Goal: Find specific page/section: Find specific page/section

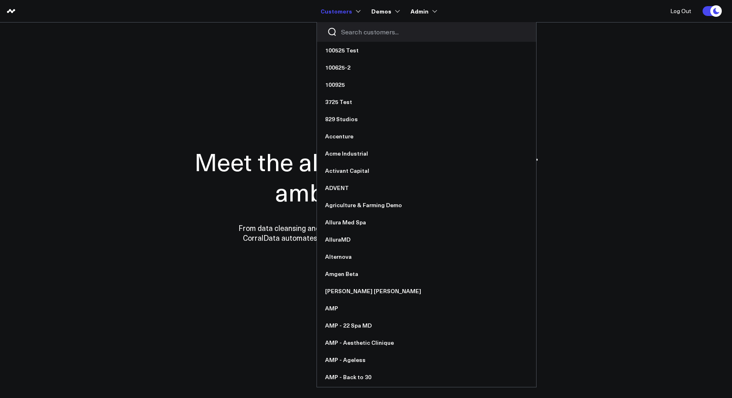
click at [346, 31] on input "Search customers input" at bounding box center [433, 31] width 185 height 9
click at [351, 35] on input "Search customers input" at bounding box center [433, 31] width 185 height 9
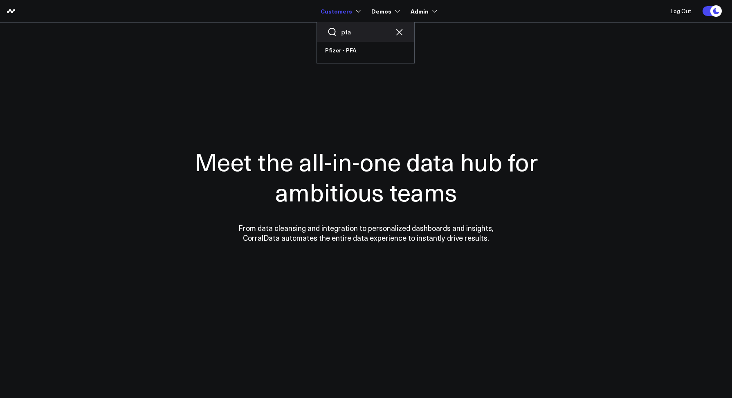
drag, startPoint x: 358, startPoint y: 32, endPoint x: 341, endPoint y: 33, distance: 17.2
click at [341, 33] on div "pfa" at bounding box center [365, 32] width 97 height 20
type input "vax"
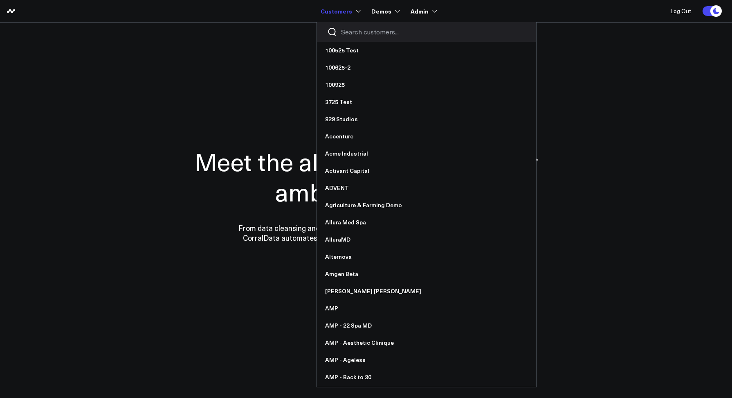
click at [365, 38] on div at bounding box center [426, 32] width 219 height 20
click at [362, 35] on input "Search customers input" at bounding box center [433, 31] width 185 height 9
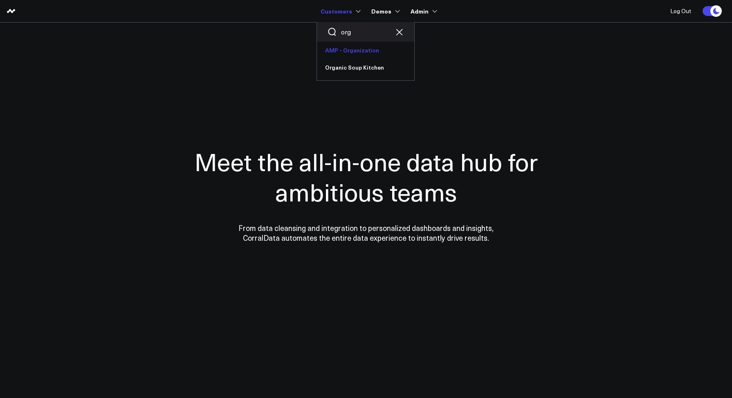
type input "org"
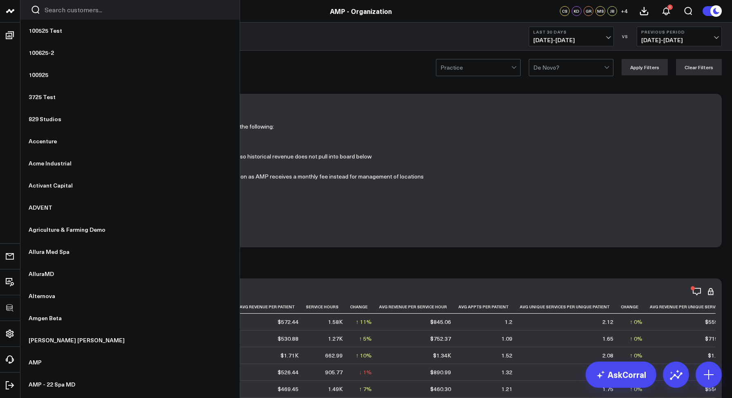
click at [52, 11] on input "Search customers input" at bounding box center [137, 9] width 185 height 9
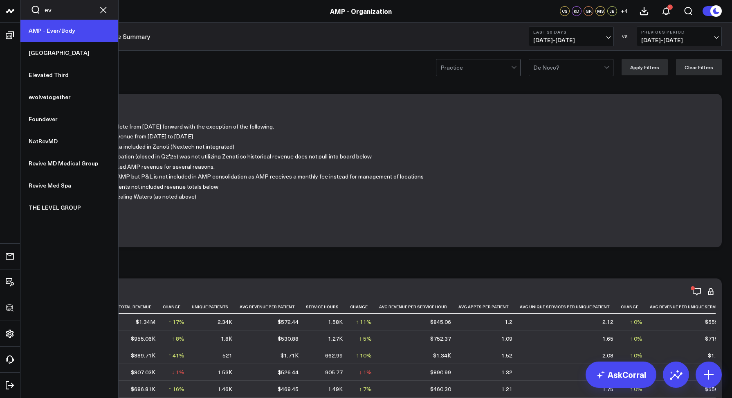
scroll to position [2, 0]
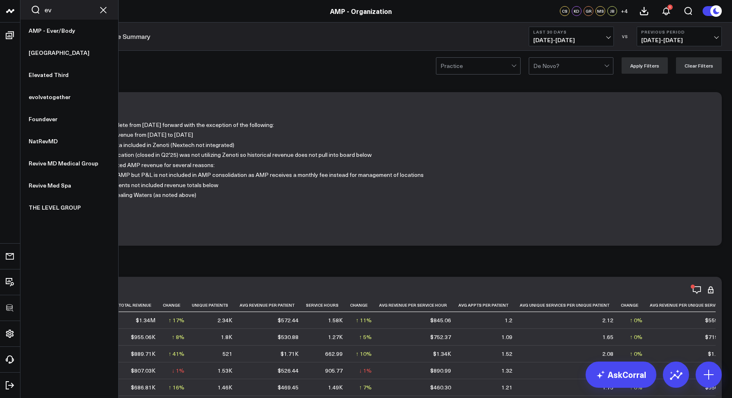
drag, startPoint x: 61, startPoint y: 10, endPoint x: 44, endPoint y: 9, distance: 17.2
click at [44, 9] on div "ev" at bounding box center [69, 10] width 98 height 20
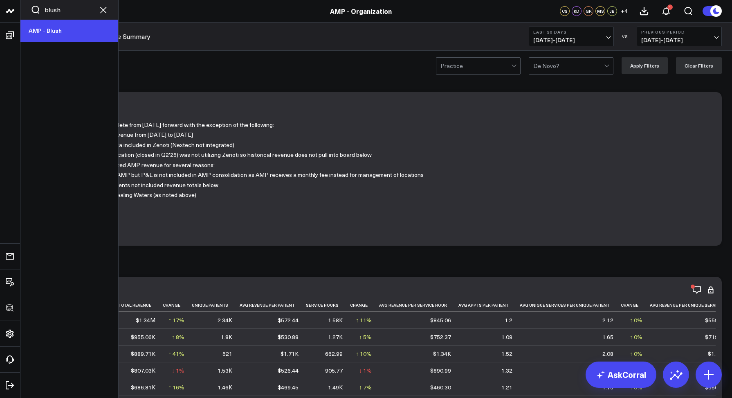
type input "blush"
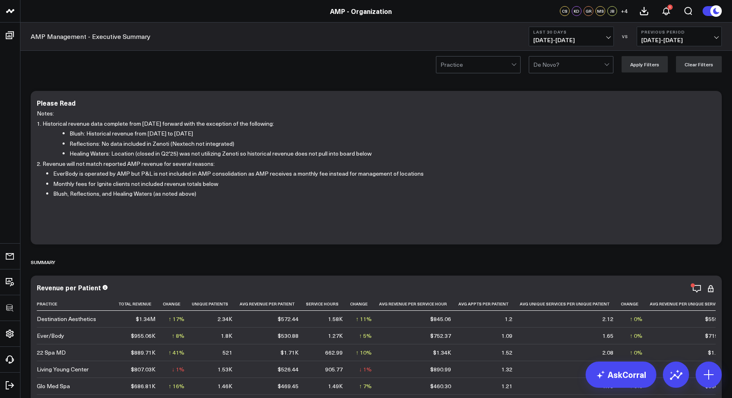
scroll to position [3, 0]
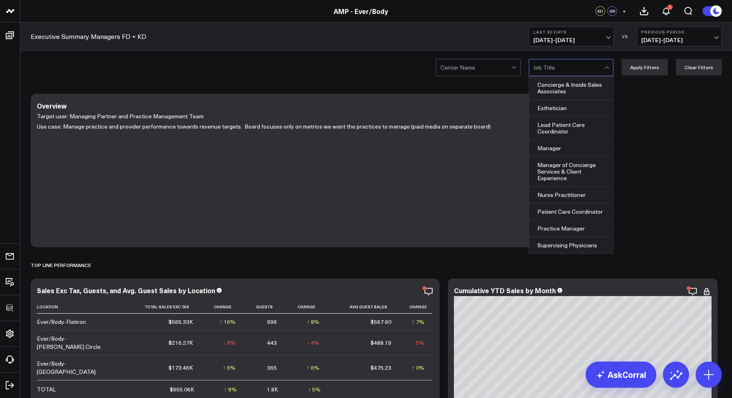
click at [339, 76] on div "Center Name Concierge & Inside Sales Associates, 1 of 9. 9 results available. U…" at bounding box center [376, 67] width 712 height 33
click at [552, 103] on div "Esthetician" at bounding box center [571, 108] width 84 height 17
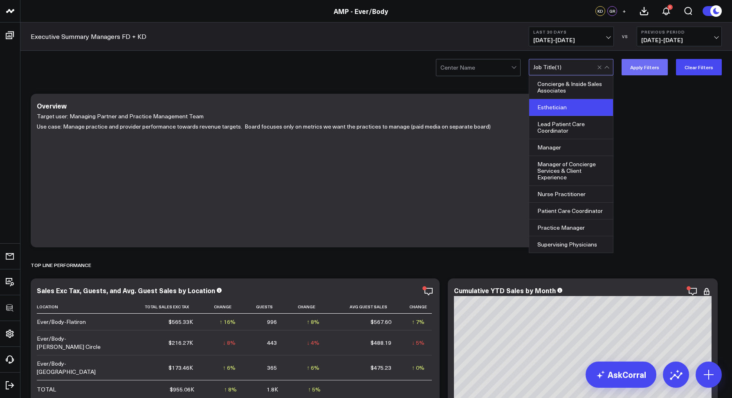
click at [634, 66] on button "Apply Filters" at bounding box center [645, 67] width 46 height 16
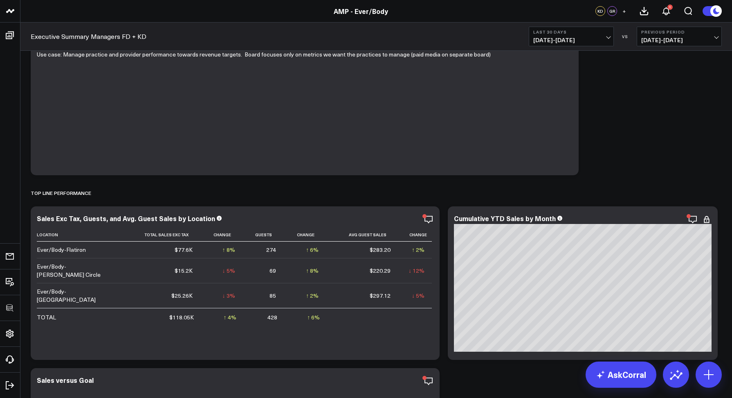
scroll to position [72, 0]
click at [430, 221] on icon at bounding box center [429, 219] width 10 height 10
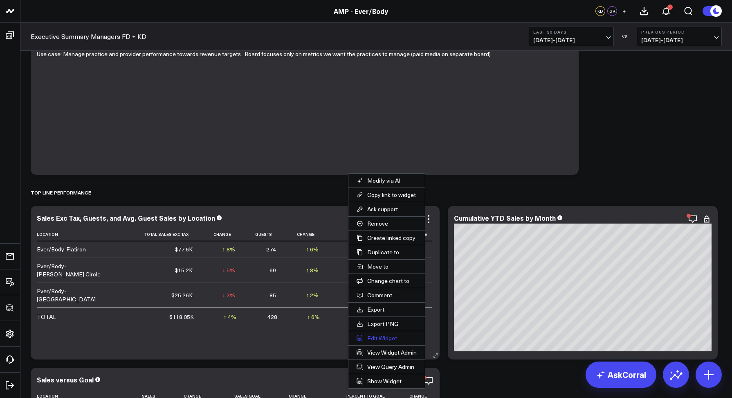
click at [378, 336] on button "Edit Widget" at bounding box center [387, 338] width 76 height 14
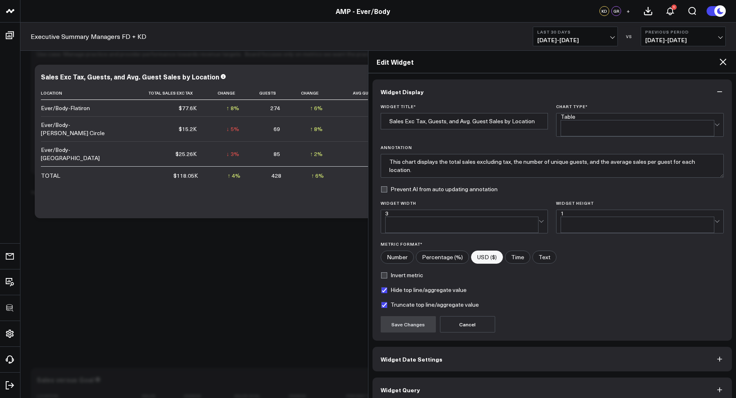
click at [396, 386] on span "Widget Query" at bounding box center [400, 389] width 39 height 7
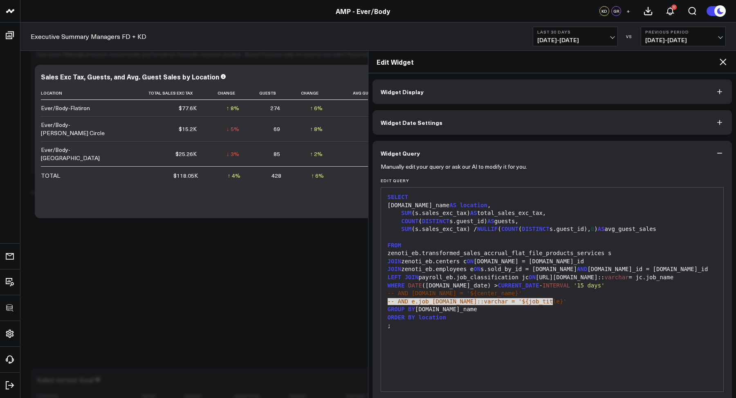
drag, startPoint x: 559, startPoint y: 299, endPoint x: 386, endPoint y: 303, distance: 173.1
click at [386, 303] on div "-- AND e.job_[DOMAIN_NAME]::varchar = '${job_title}'" at bounding box center [552, 301] width 335 height 8
click at [724, 62] on icon at bounding box center [723, 62] width 10 height 10
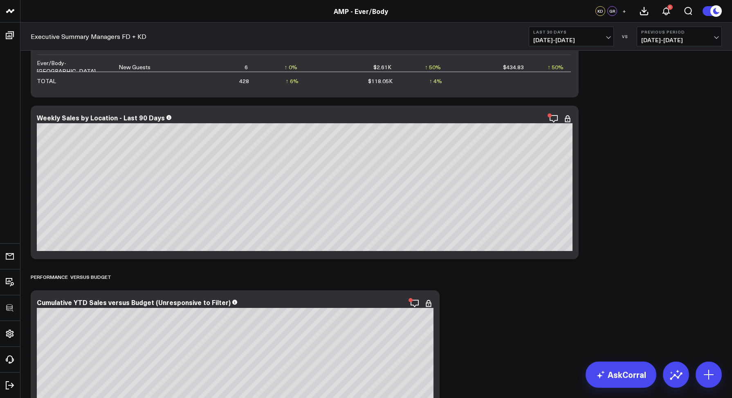
scroll to position [760, 0]
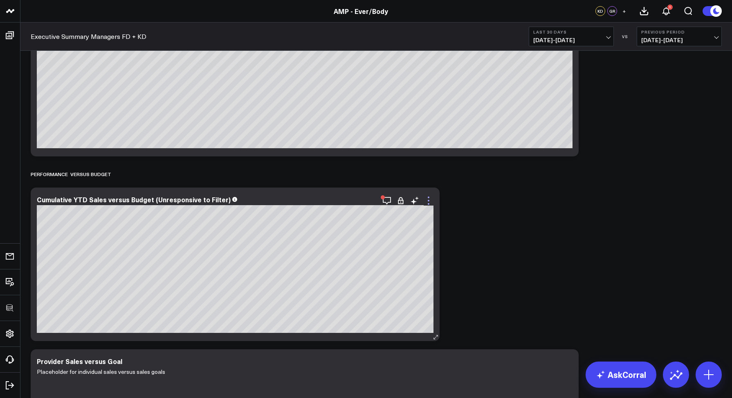
click at [429, 198] on icon at bounding box center [429, 201] width 10 height 10
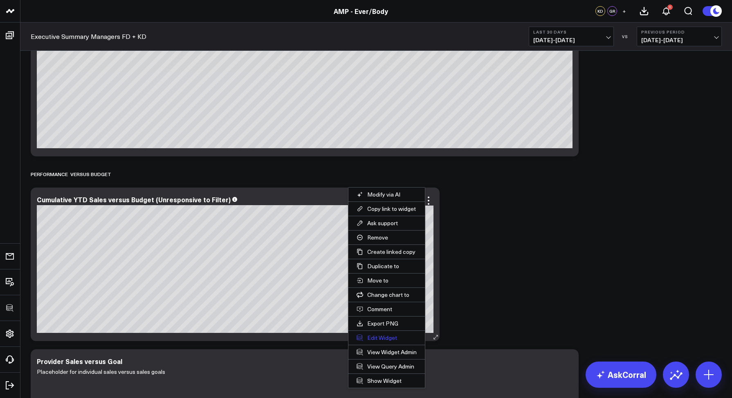
click at [378, 336] on button "Edit Widget" at bounding box center [387, 338] width 76 height 14
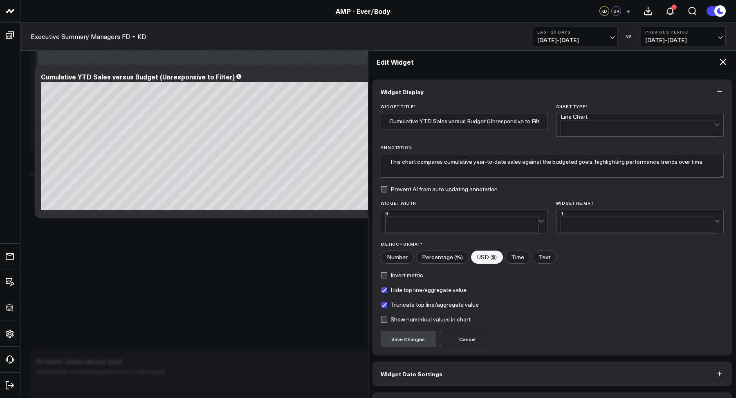
click at [414, 370] on span "Widget Date Settings" at bounding box center [412, 373] width 62 height 7
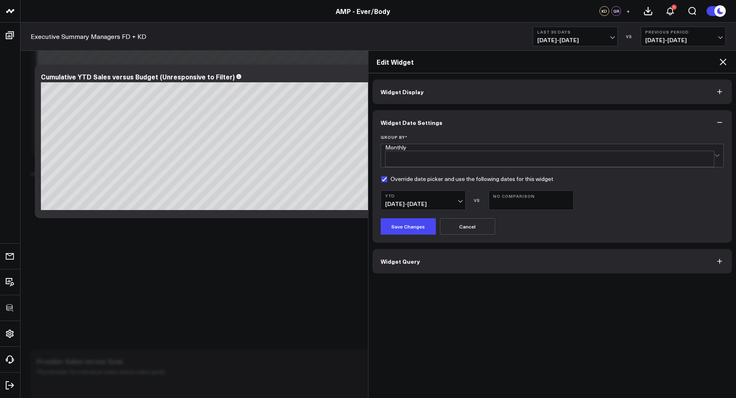
click at [722, 62] on icon at bounding box center [723, 62] width 10 height 10
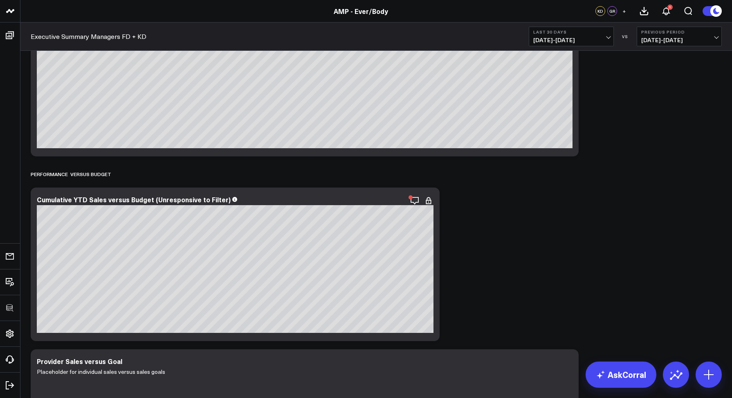
scroll to position [758, 0]
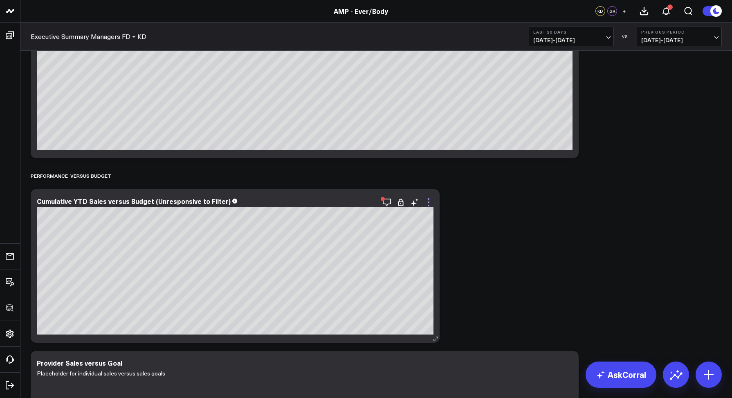
click at [428, 204] on icon at bounding box center [429, 202] width 10 height 10
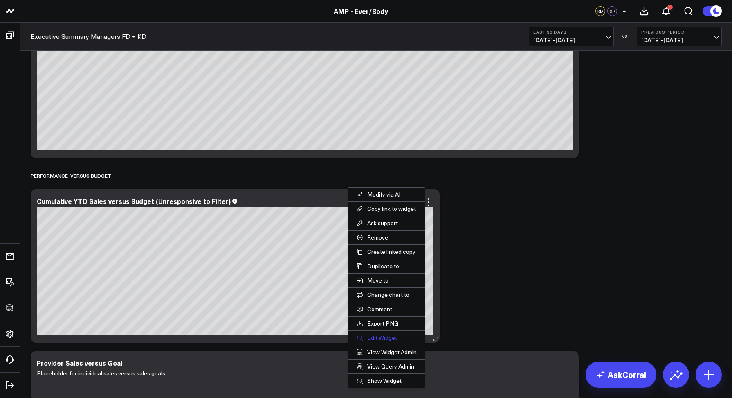
click at [375, 338] on button "Edit Widget" at bounding box center [387, 338] width 76 height 14
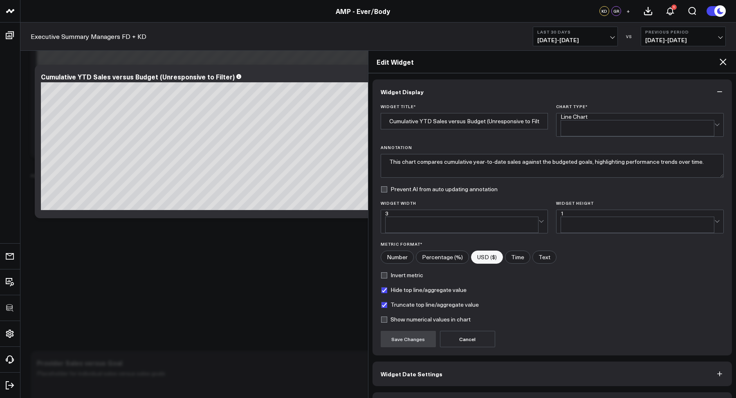
click at [392, 361] on button "Widget Date Settings" at bounding box center [553, 373] width 360 height 25
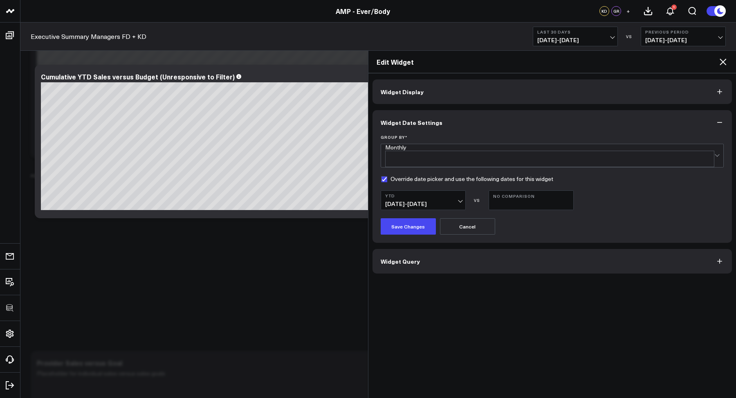
click at [721, 62] on icon at bounding box center [723, 62] width 10 height 10
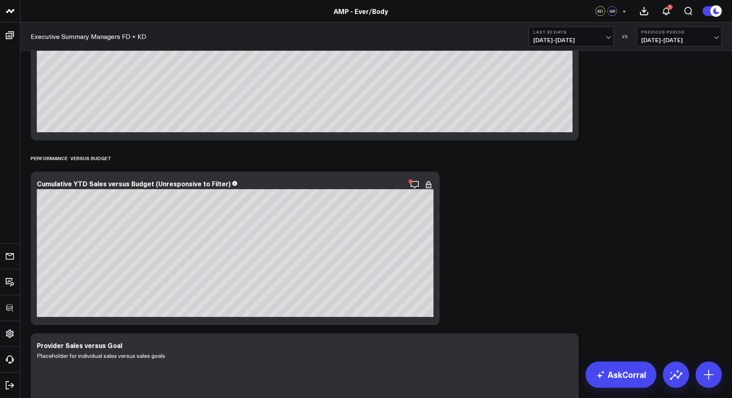
scroll to position [803, 0]
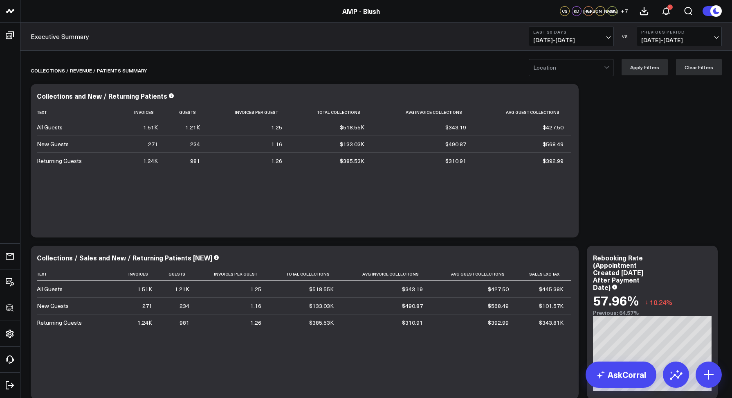
click at [554, 73] on div at bounding box center [568, 67] width 71 height 16
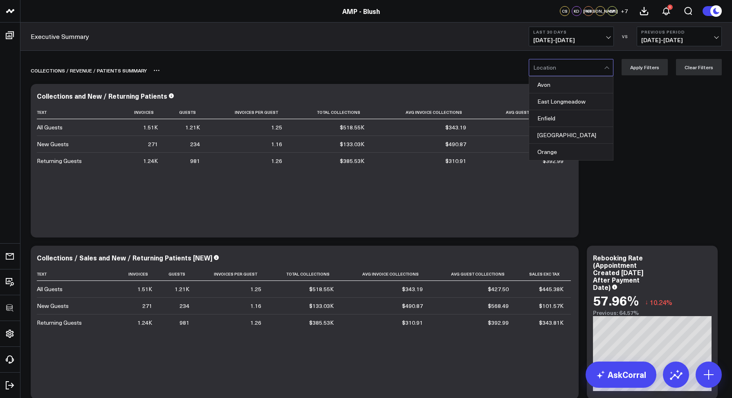
click at [463, 65] on div "Collections / REVENUE / PATIENTS SUMMARY" at bounding box center [329, 70] width 597 height 19
click at [549, 70] on div at bounding box center [568, 67] width 71 height 16
click at [471, 52] on div "East Longmeadow, 2 of 5. 5 results available. Use Up and Down to choose options…" at bounding box center [376, 67] width 712 height 33
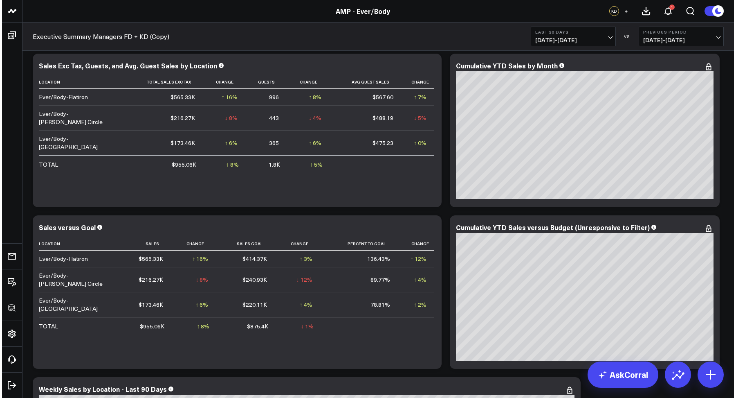
scroll to position [548, 0]
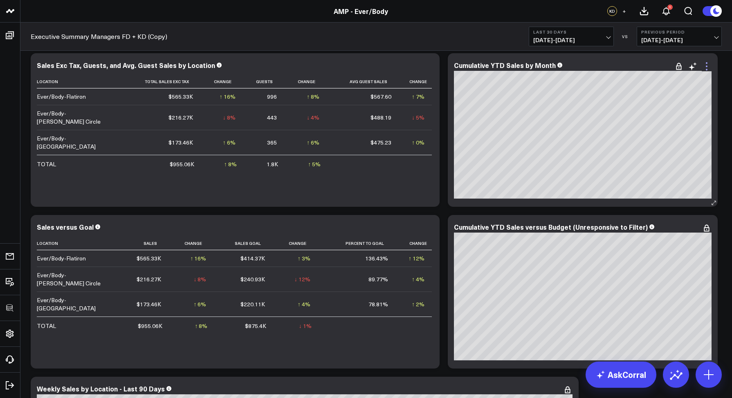
click at [705, 67] on icon at bounding box center [707, 66] width 10 height 10
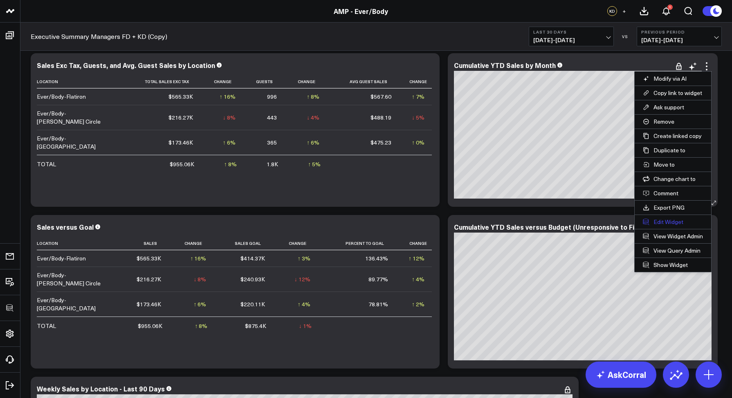
click at [664, 221] on button "Edit Widget" at bounding box center [673, 222] width 76 height 14
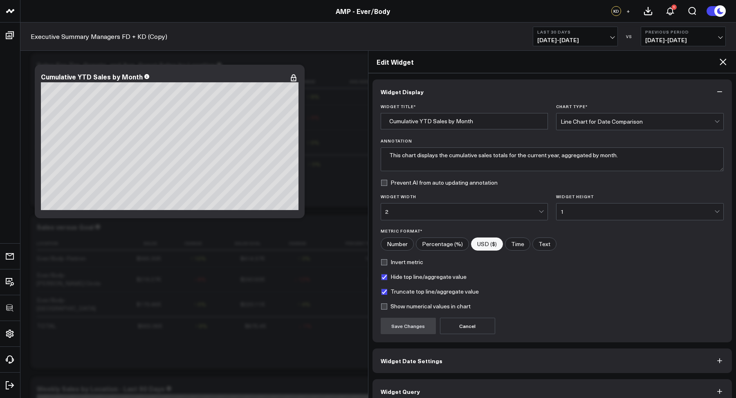
scroll to position [12, 0]
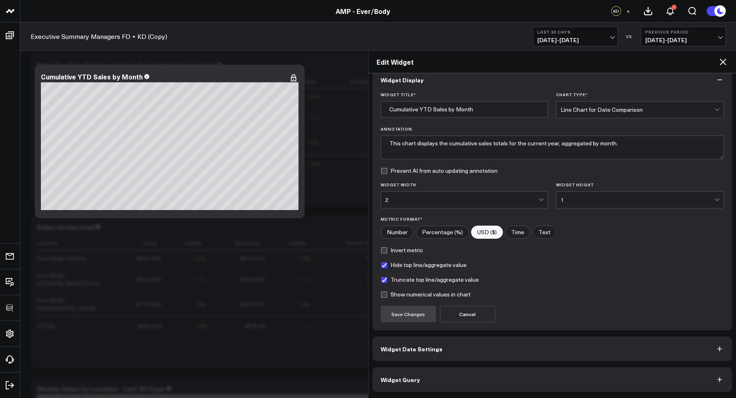
click at [522, 383] on button "Widget Query" at bounding box center [553, 379] width 360 height 25
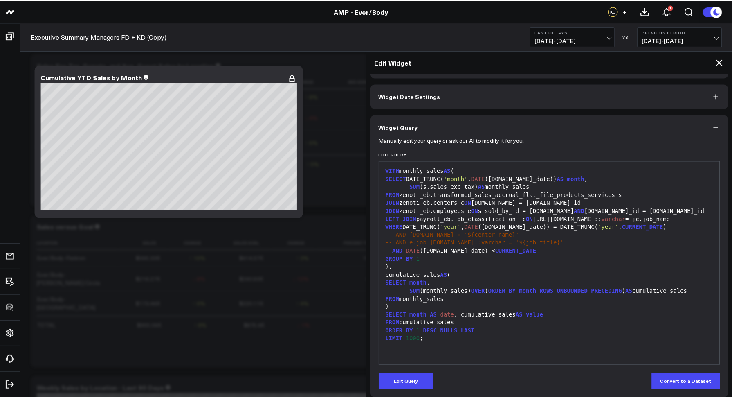
scroll to position [33, 0]
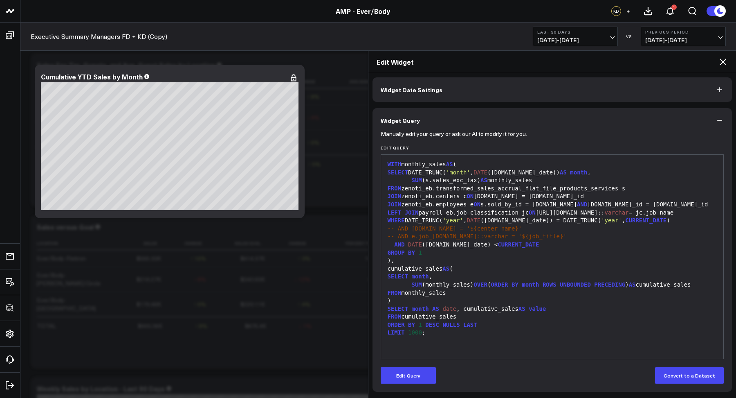
click at [727, 60] on icon at bounding box center [723, 62] width 10 height 10
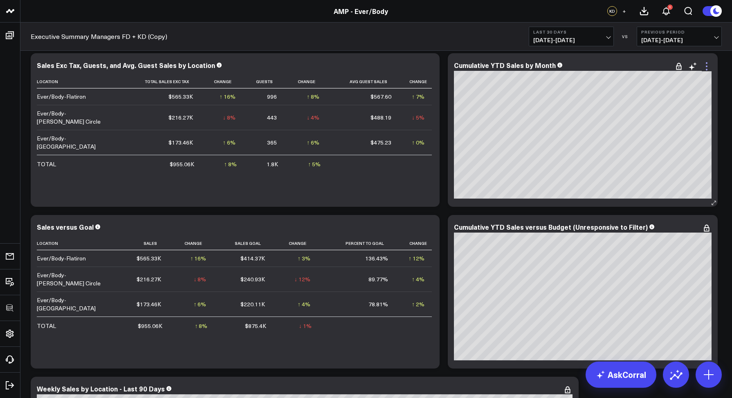
click at [706, 67] on icon at bounding box center [707, 66] width 10 height 10
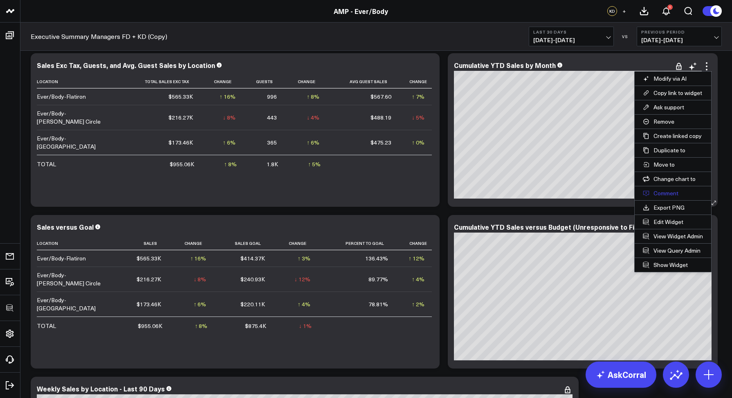
click at [662, 194] on button "Comment" at bounding box center [673, 193] width 76 height 14
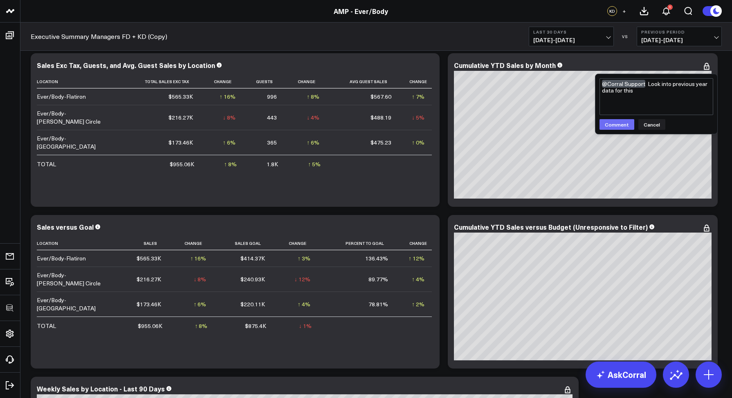
type textarea "@Corral Support Look into previous year data for this"
click at [620, 128] on button "Comment" at bounding box center [617, 124] width 35 height 11
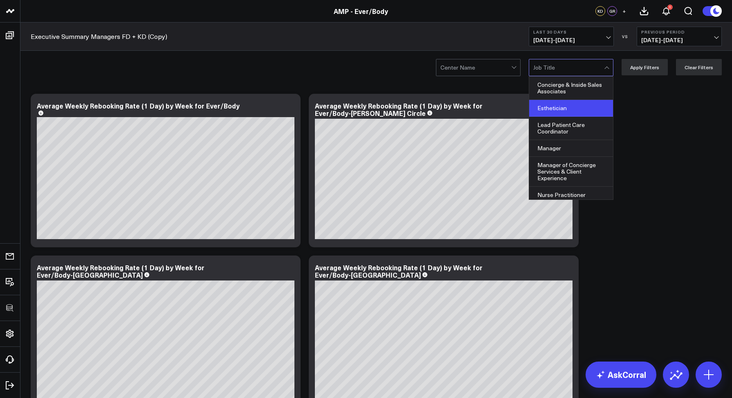
click at [567, 104] on div "Esthetician" at bounding box center [571, 108] width 84 height 17
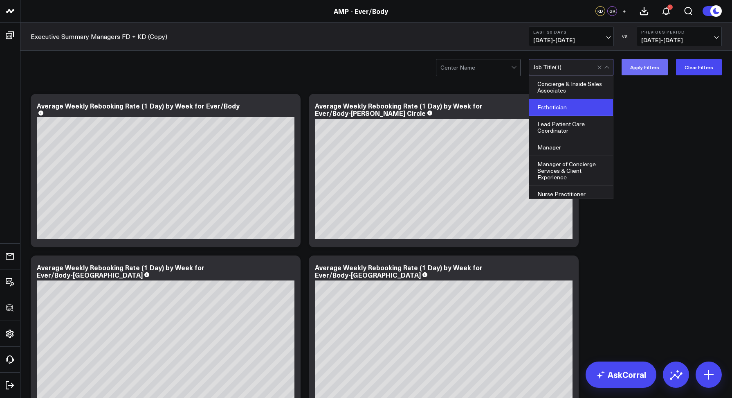
click at [639, 69] on button "Apply Filters" at bounding box center [645, 67] width 46 height 16
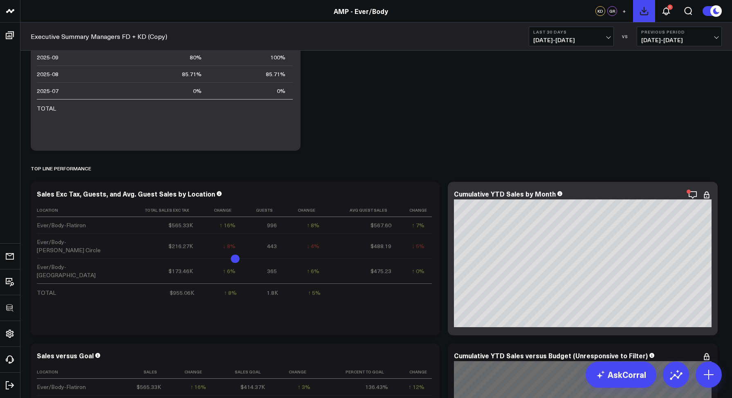
scroll to position [469, 0]
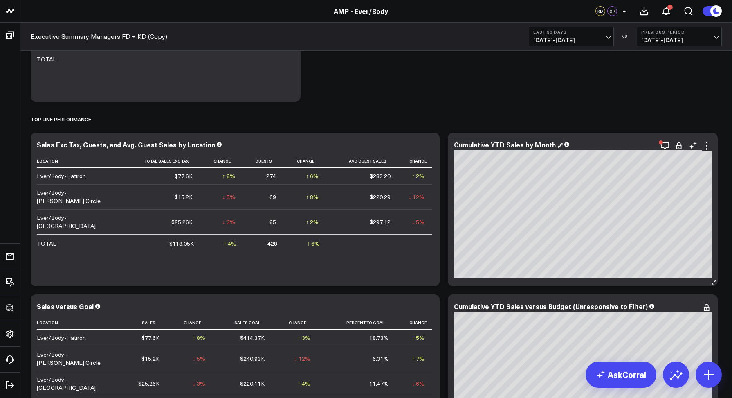
click at [493, 144] on div "Cumulative YTD Sales by Month" at bounding box center [508, 144] width 109 height 9
click at [493, 144] on div "Cumulative YTD Sales by Month" at bounding box center [505, 144] width 103 height 9
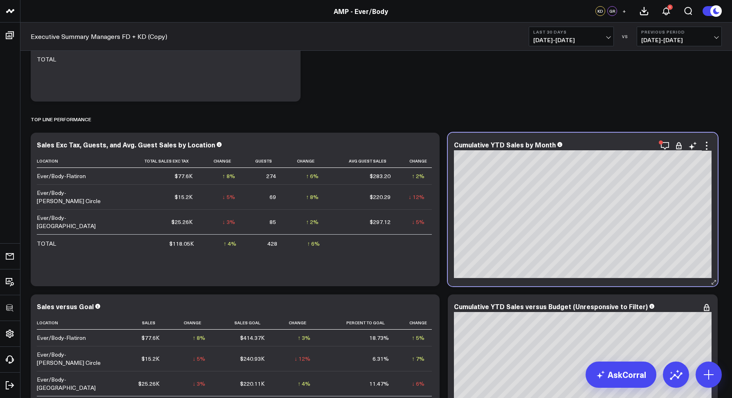
click at [713, 151] on div "Cumulative YTD Sales by Month [#fff fontSize:14px lineHeight:16px][/] [#fff fon…" at bounding box center [583, 209] width 270 height 153
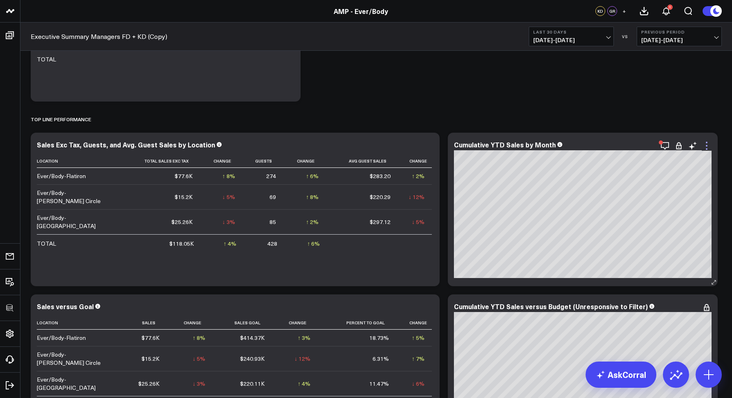
click at [709, 149] on icon at bounding box center [707, 146] width 10 height 10
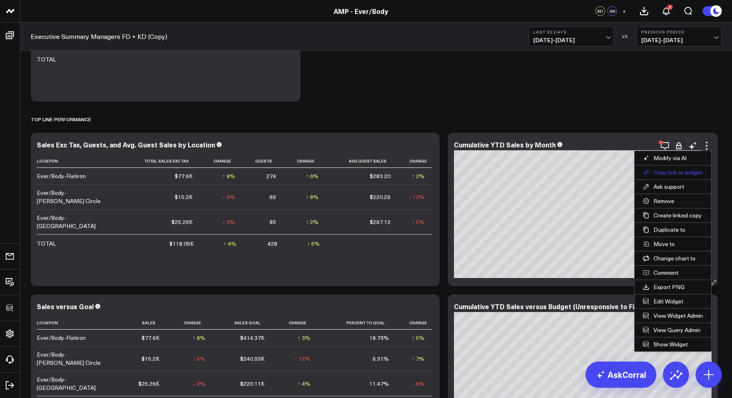
click at [667, 170] on button "Copy link to widget" at bounding box center [673, 172] width 76 height 14
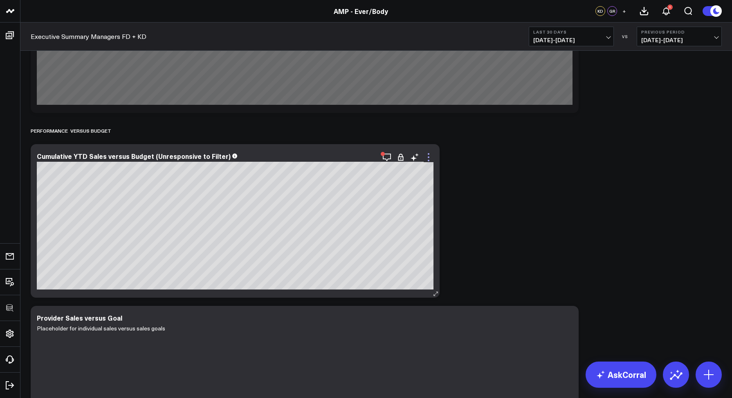
click at [427, 155] on icon at bounding box center [429, 157] width 10 height 10
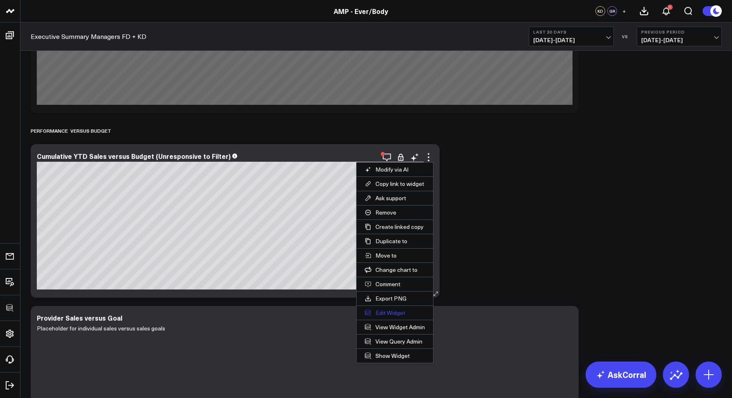
click at [388, 310] on button "Edit Widget" at bounding box center [395, 313] width 76 height 14
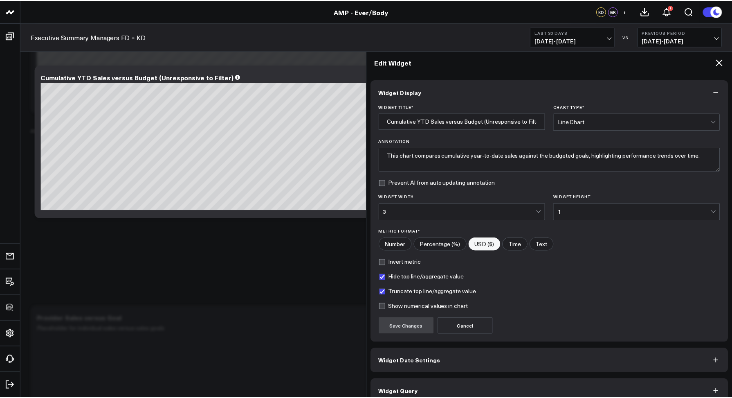
scroll to position [796, 0]
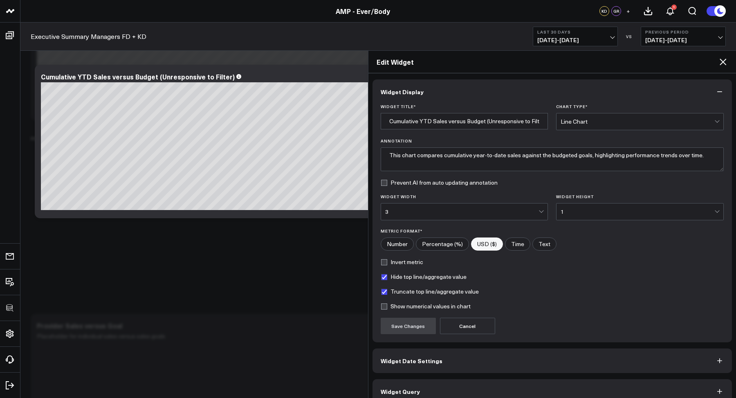
click at [722, 67] on div "Edit Widget" at bounding box center [553, 62] width 368 height 22
click at [724, 64] on icon at bounding box center [723, 62] width 10 height 10
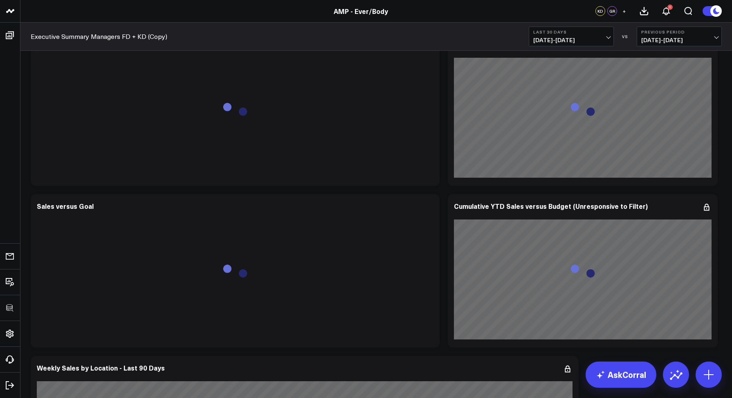
scroll to position [475, 0]
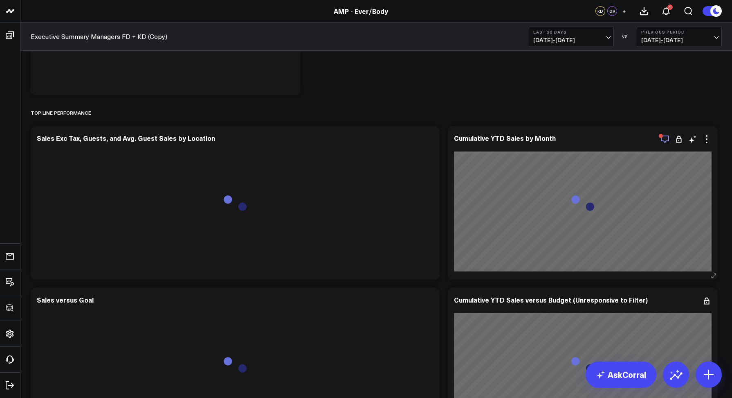
click at [663, 140] on icon "button" at bounding box center [665, 139] width 10 height 10
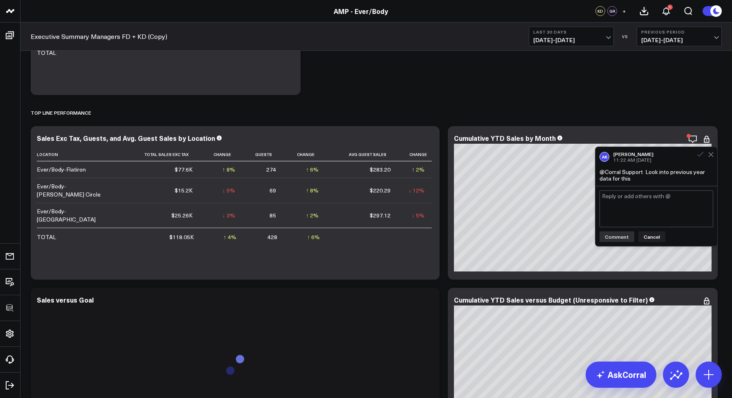
click at [701, 155] on icon at bounding box center [700, 154] width 7 height 7
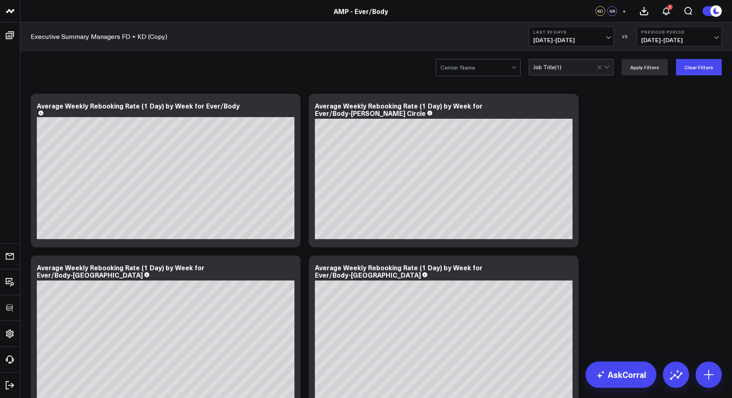
click at [47, 40] on link "Executive Summary Managers FD + KD (Copy)" at bounding box center [99, 36] width 137 height 9
drag, startPoint x: 162, startPoint y: 35, endPoint x: 30, endPoint y: 38, distance: 131.3
click at [30, 38] on div "Executive Summary Managers FD + KD (Copy) Last 30 Days [DATE] - [DATE] VS Previ…" at bounding box center [376, 36] width 712 height 28
click at [185, 34] on div "Executive Summary Managers FD + KD (Copy) Last 30 Days 09/10/25 - 10/09/25 VS P…" at bounding box center [376, 36] width 712 height 28
drag, startPoint x: 173, startPoint y: 39, endPoint x: 32, endPoint y: 36, distance: 140.8
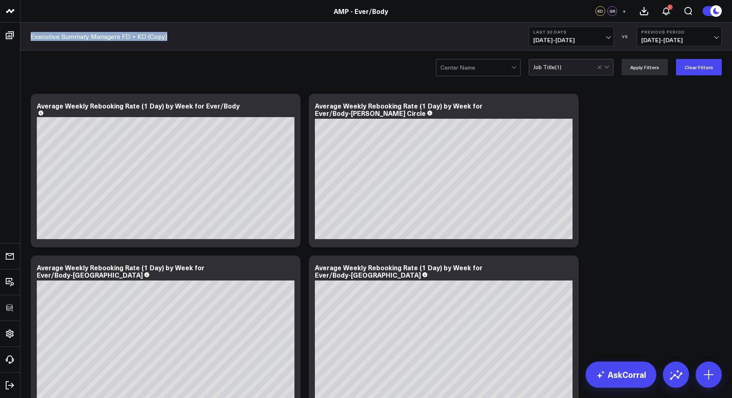
click at [32, 36] on div "Executive Summary Managers FD + KD (Copy) Last 30 Days 09/10/25 - 10/09/25 VS P…" at bounding box center [376, 36] width 712 height 28
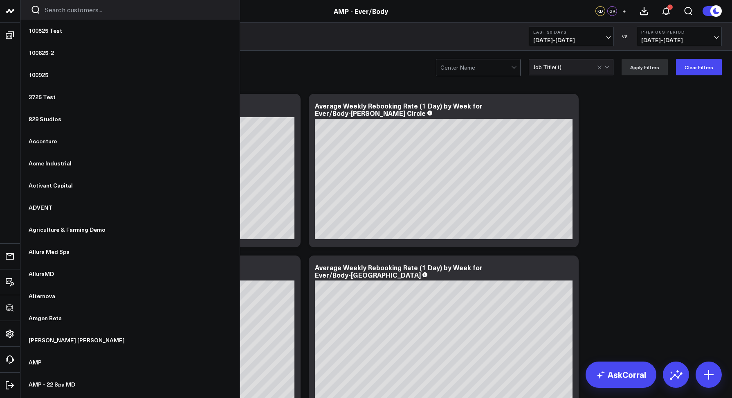
copy link "Executive Summary Managers FD + KD (Copy)"
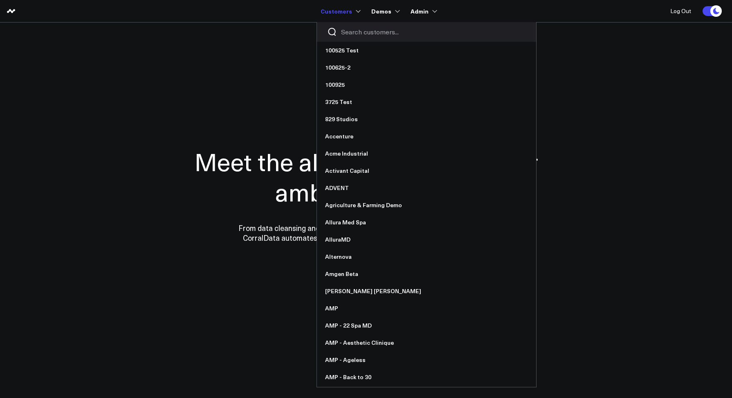
click at [348, 29] on input "Search customers input" at bounding box center [433, 31] width 185 height 9
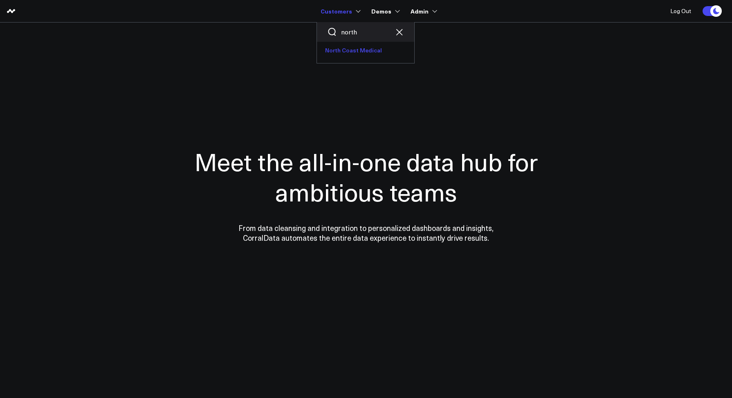
type input "north"
click at [353, 52] on link "North Coast Medical" at bounding box center [365, 50] width 97 height 17
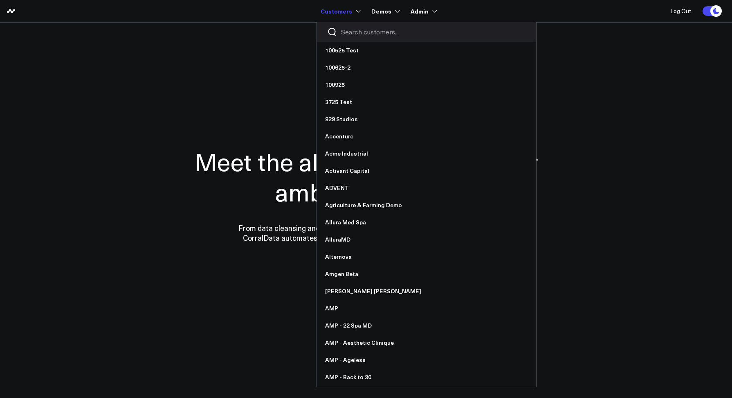
click at [346, 29] on input "Search customers input" at bounding box center [433, 31] width 185 height 9
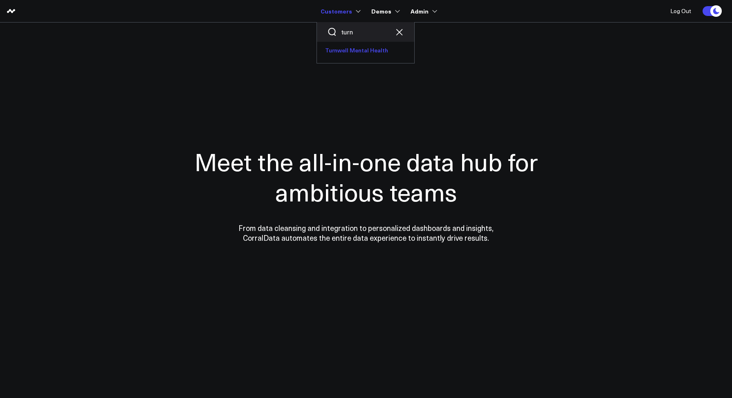
type input "turn"
click at [353, 53] on link "Turnwell Mental Health" at bounding box center [365, 50] width 97 height 17
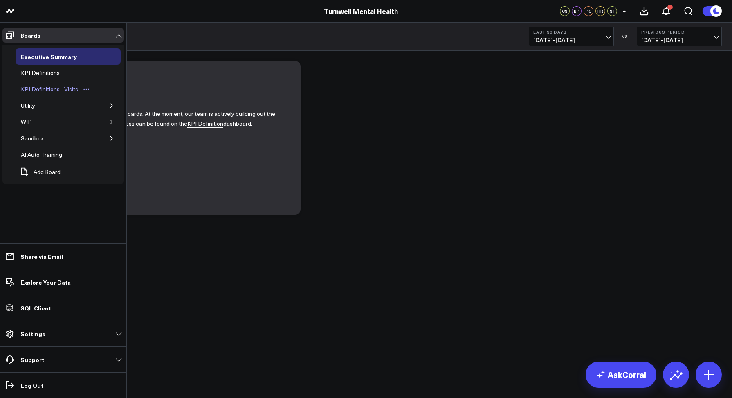
click at [50, 86] on div "KPI Definitions - Visits" at bounding box center [49, 89] width 61 height 10
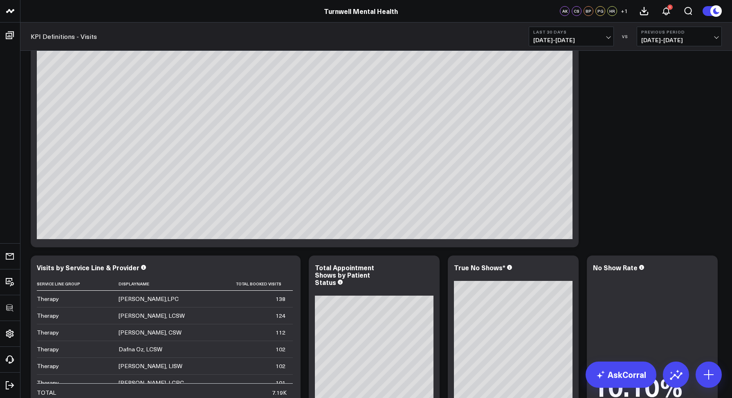
scroll to position [1337, 0]
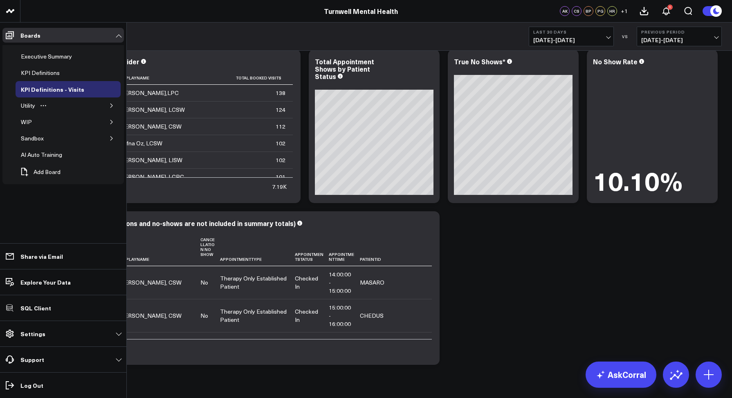
click at [112, 107] on icon "button" at bounding box center [111, 105] width 5 height 5
click at [57, 120] on div "[PERSON_NAME] CPT Mapping Utility" at bounding box center [62, 125] width 74 height 16
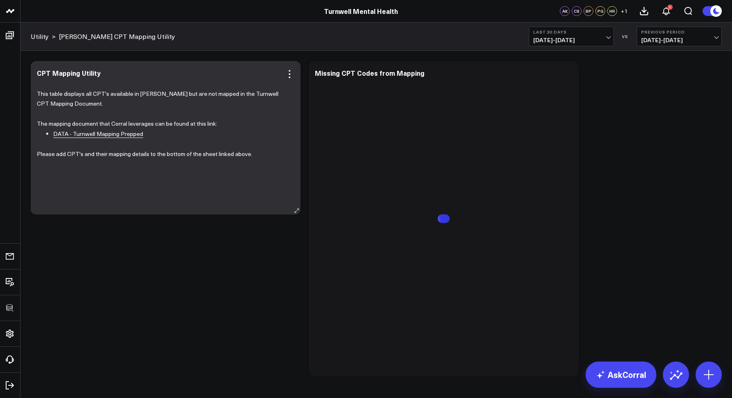
click at [65, 136] on link "DATA - Turnwell Mapping Prepped" at bounding box center [98, 134] width 90 height 8
